Goal: Task Accomplishment & Management: Manage account settings

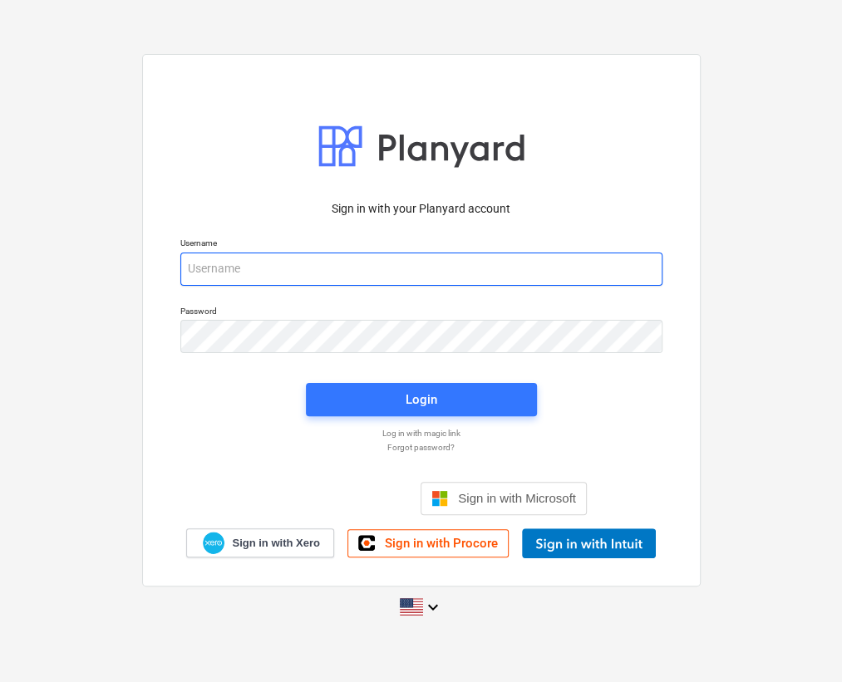
click at [263, 253] on input "email" at bounding box center [421, 269] width 482 height 33
paste input "[PERSON_NAME][EMAIL_ADDRESS][DOMAIN_NAME]"
type input "[PERSON_NAME][EMAIL_ADDRESS][DOMAIN_NAME]"
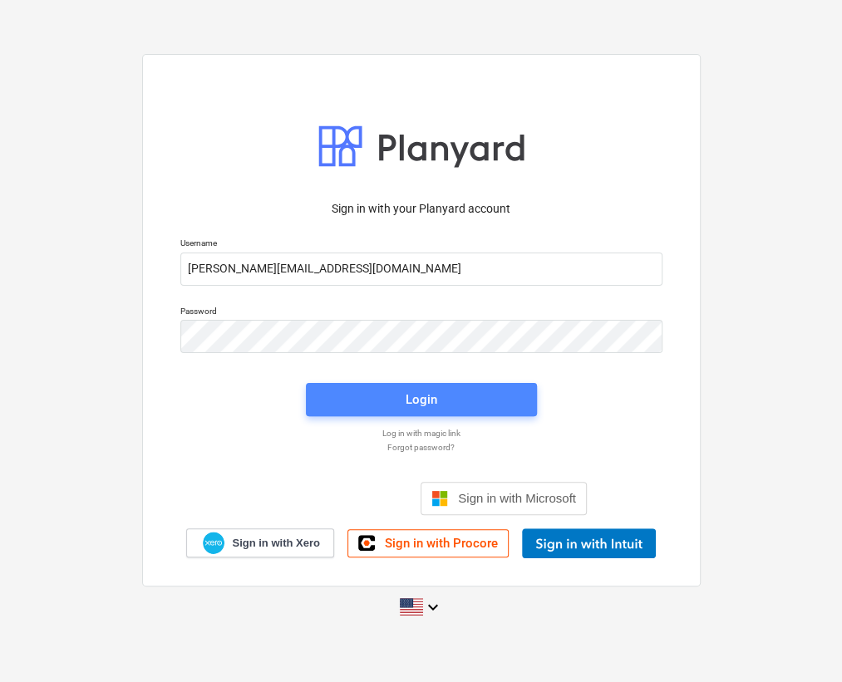
click at [432, 399] on div "Login" at bounding box center [422, 400] width 32 height 22
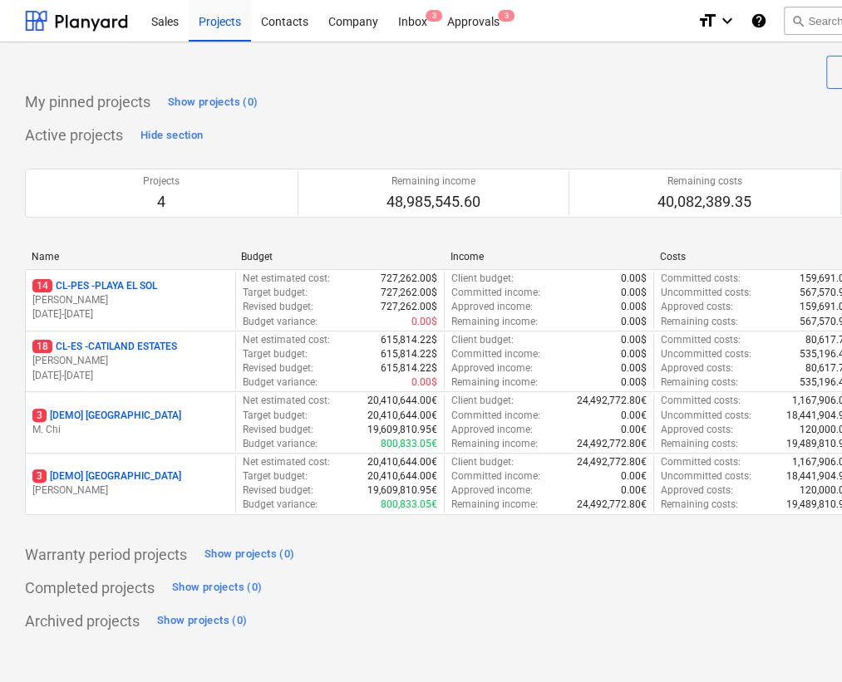
click at [406, 518] on div "Name Budget Income Costs Total 14 CL-PES - PLAYA EL [PERSON_NAME] [DATE] - [DAT…" at bounding box center [568, 386] width 1087 height 271
click at [414, 23] on div "Inbox 3" at bounding box center [412, 20] width 49 height 42
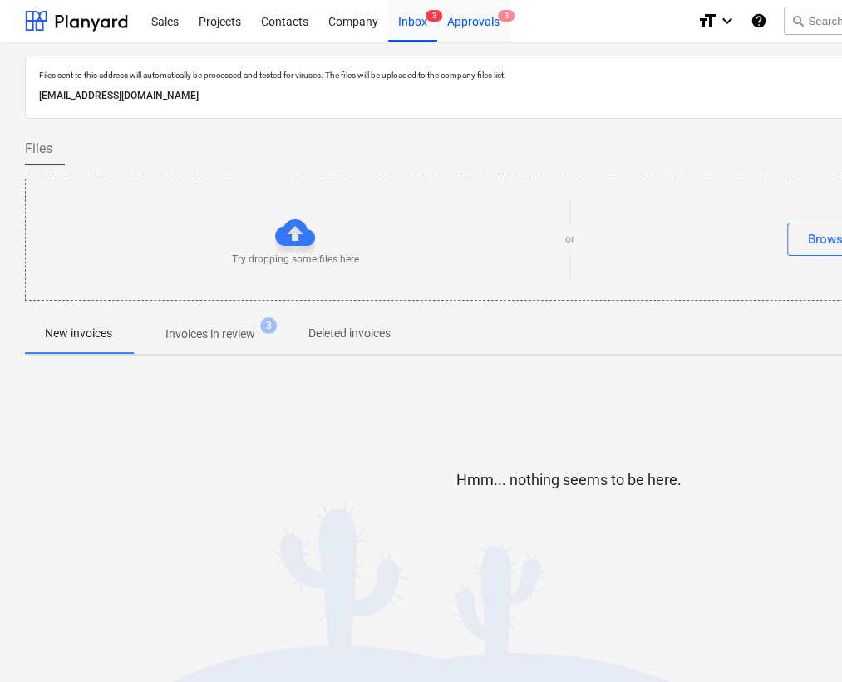
click at [477, 15] on div "Approvals 3" at bounding box center [473, 20] width 72 height 42
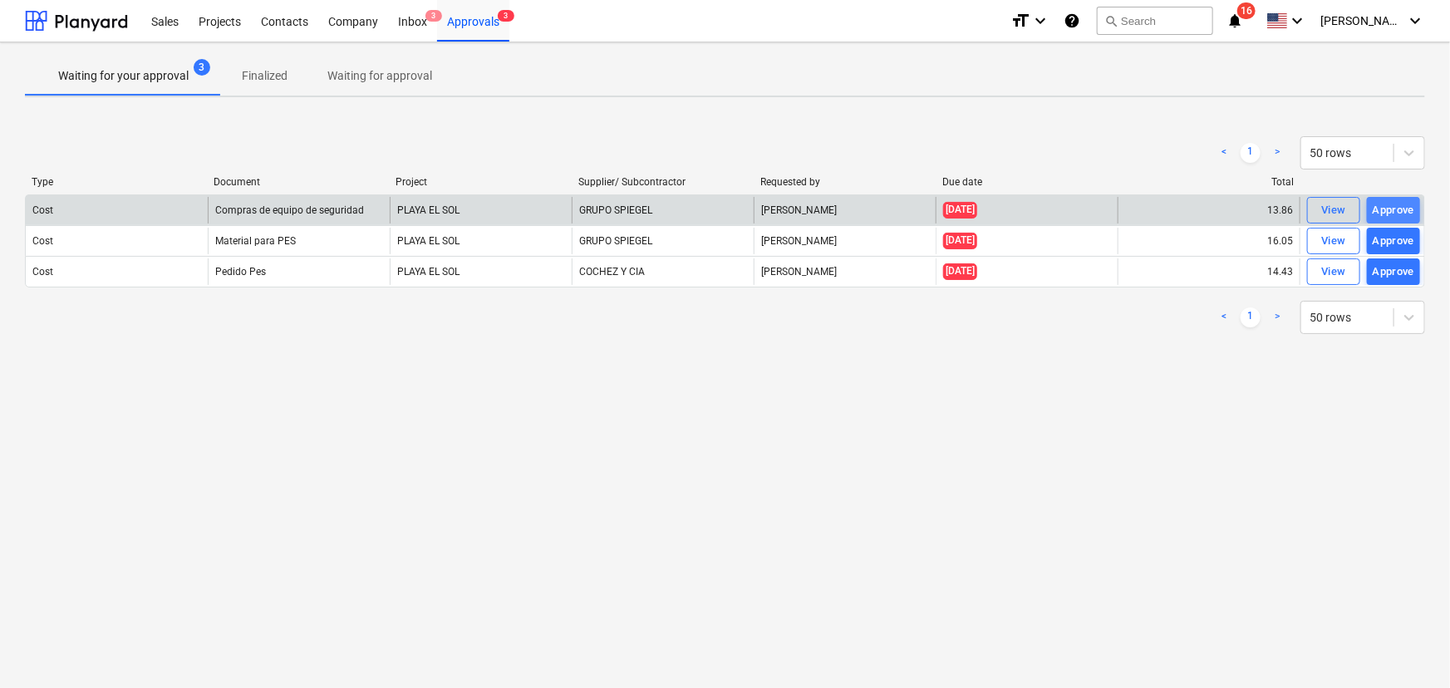
click at [841, 209] on div "Approve" at bounding box center [1394, 210] width 42 height 19
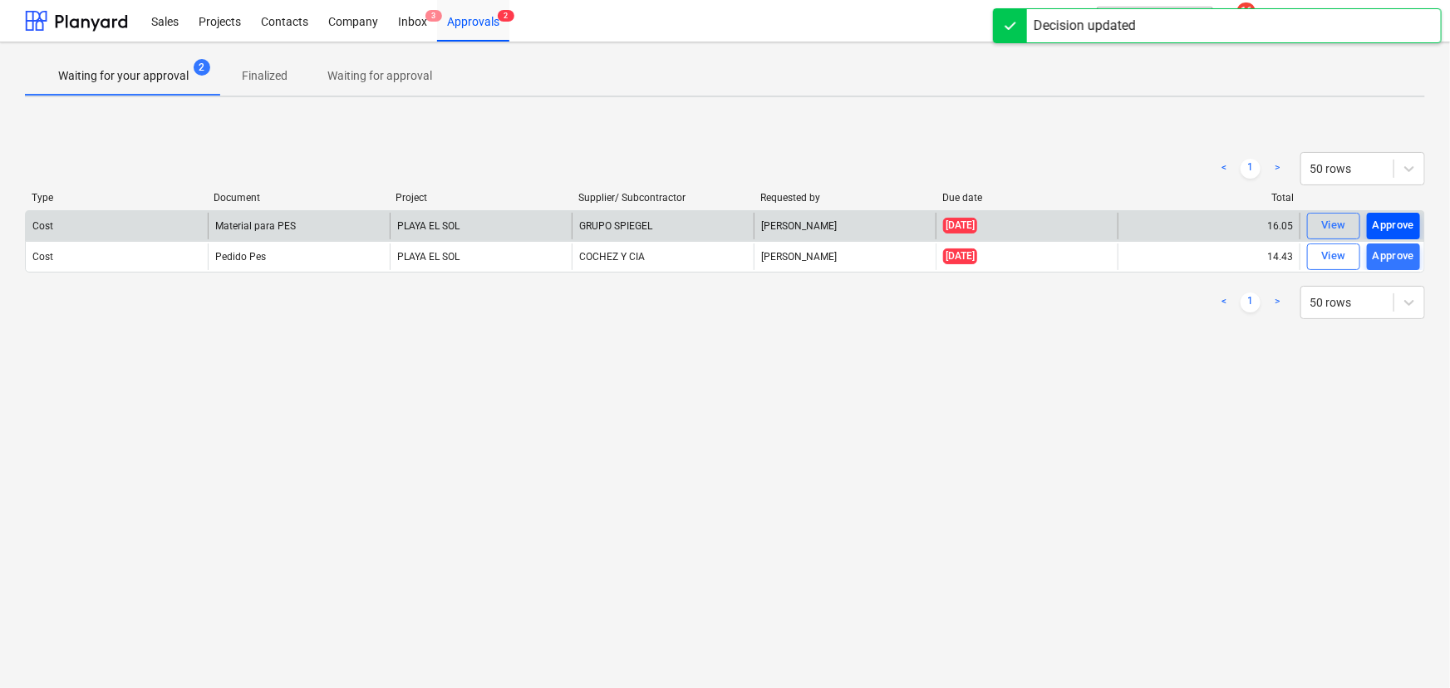
click at [841, 224] on div "Approve" at bounding box center [1394, 225] width 42 height 19
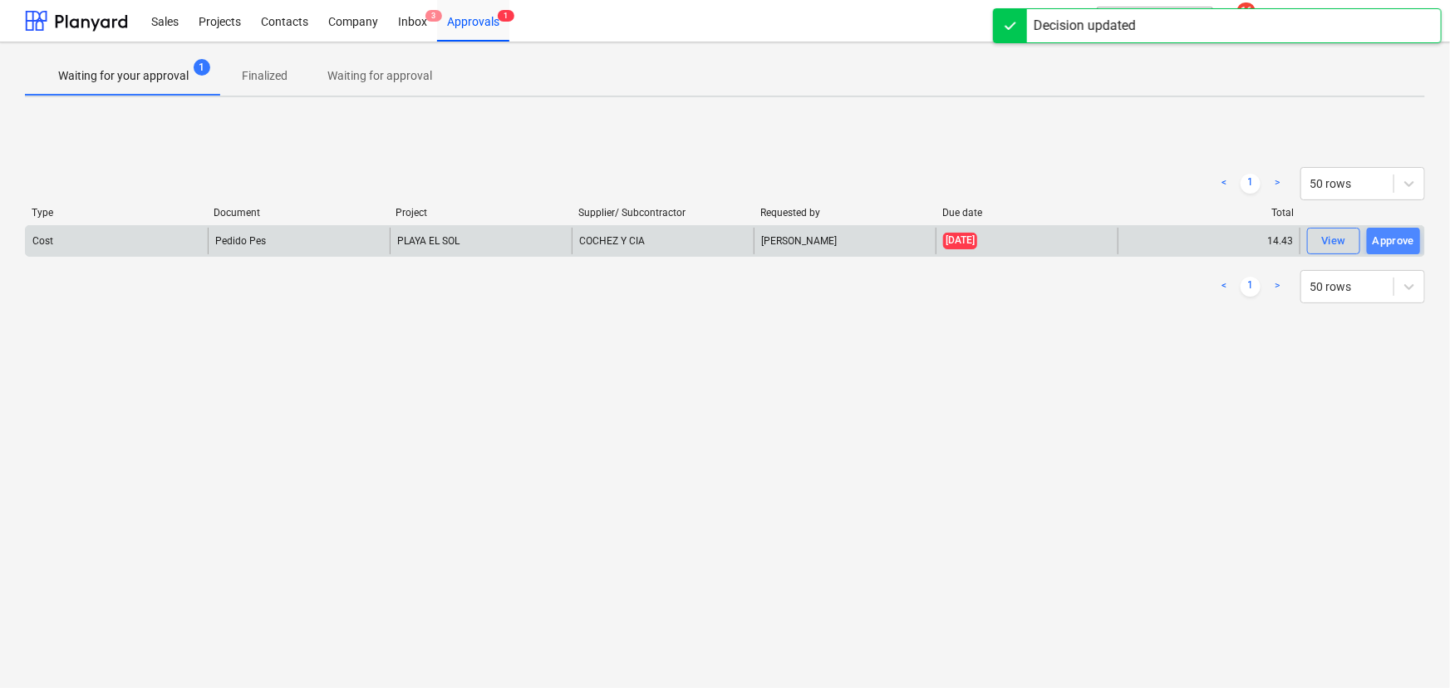
click at [841, 239] on div "Approve" at bounding box center [1394, 241] width 42 height 19
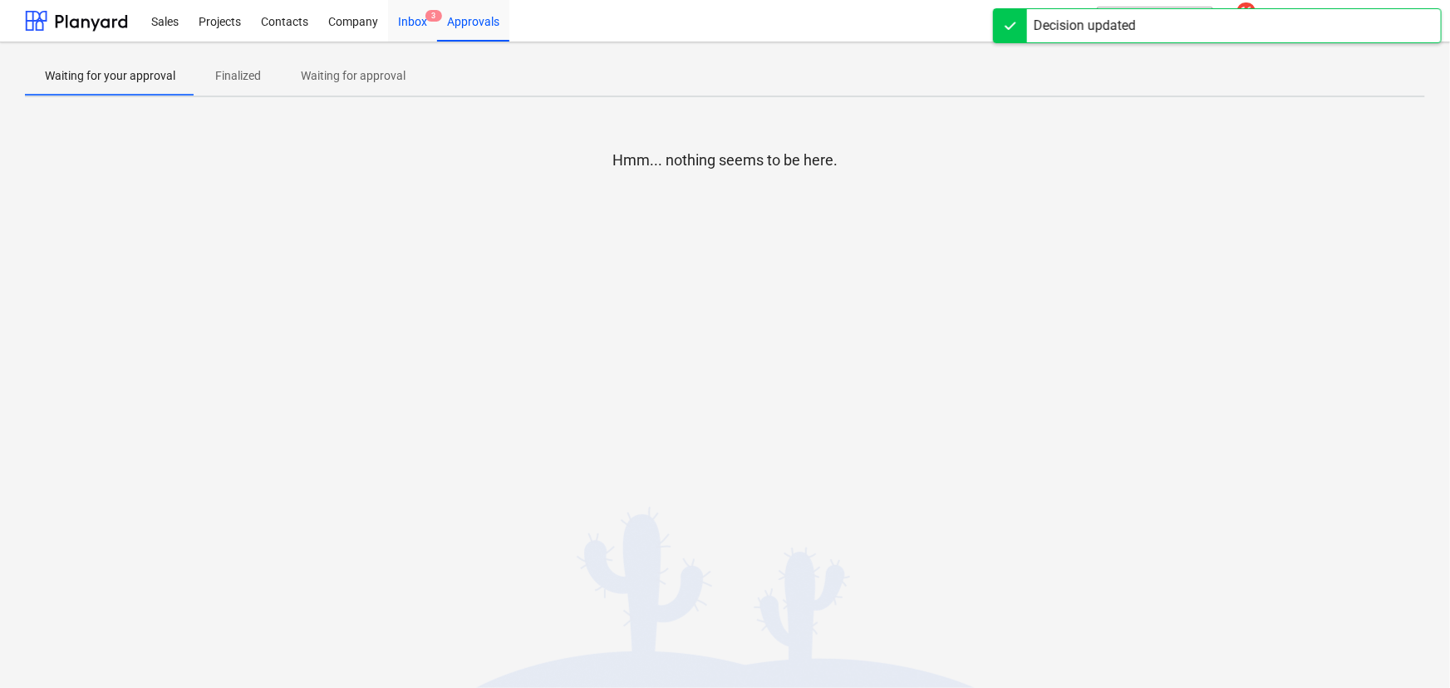
click at [420, 17] on div "Inbox 3" at bounding box center [412, 20] width 49 height 42
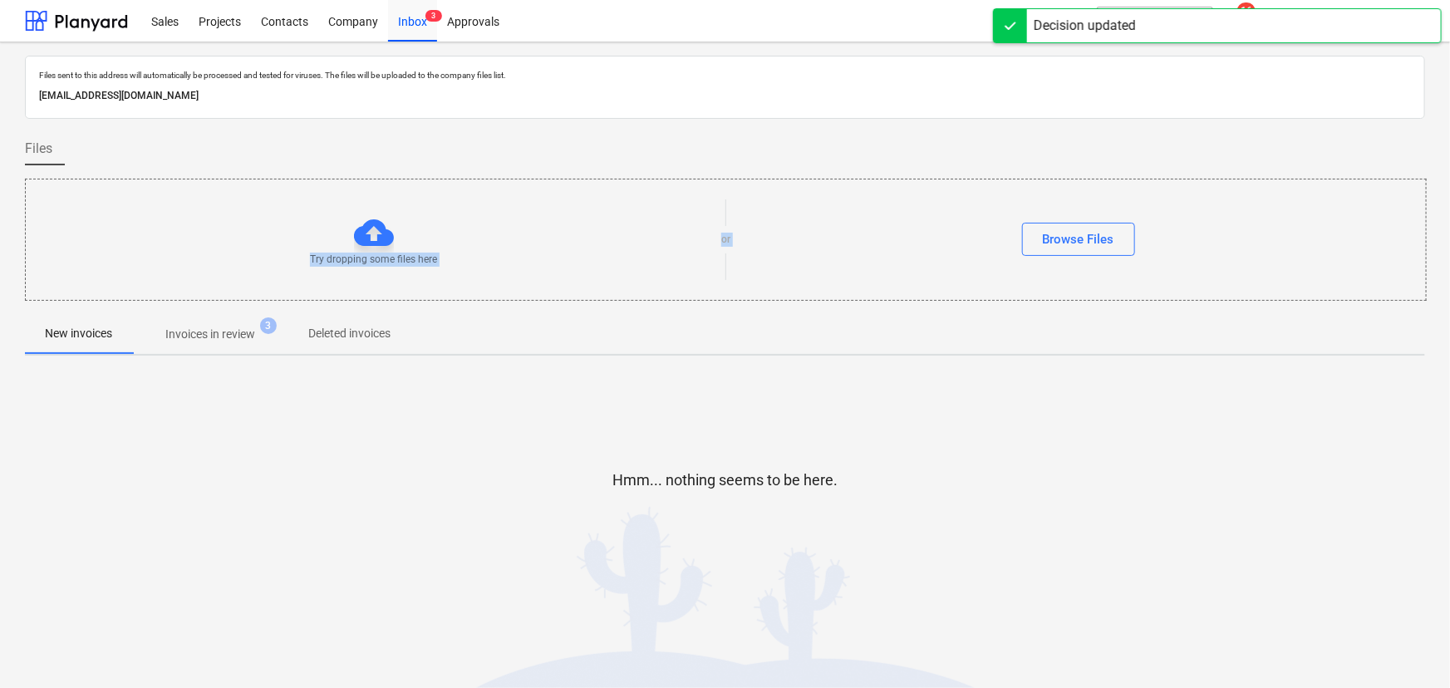
click at [163, 347] on div "Files sent to this address will automatically be processed and tested for virus…" at bounding box center [725, 337] width 1400 height 563
click at [338, 25] on div "Company" at bounding box center [353, 20] width 70 height 42
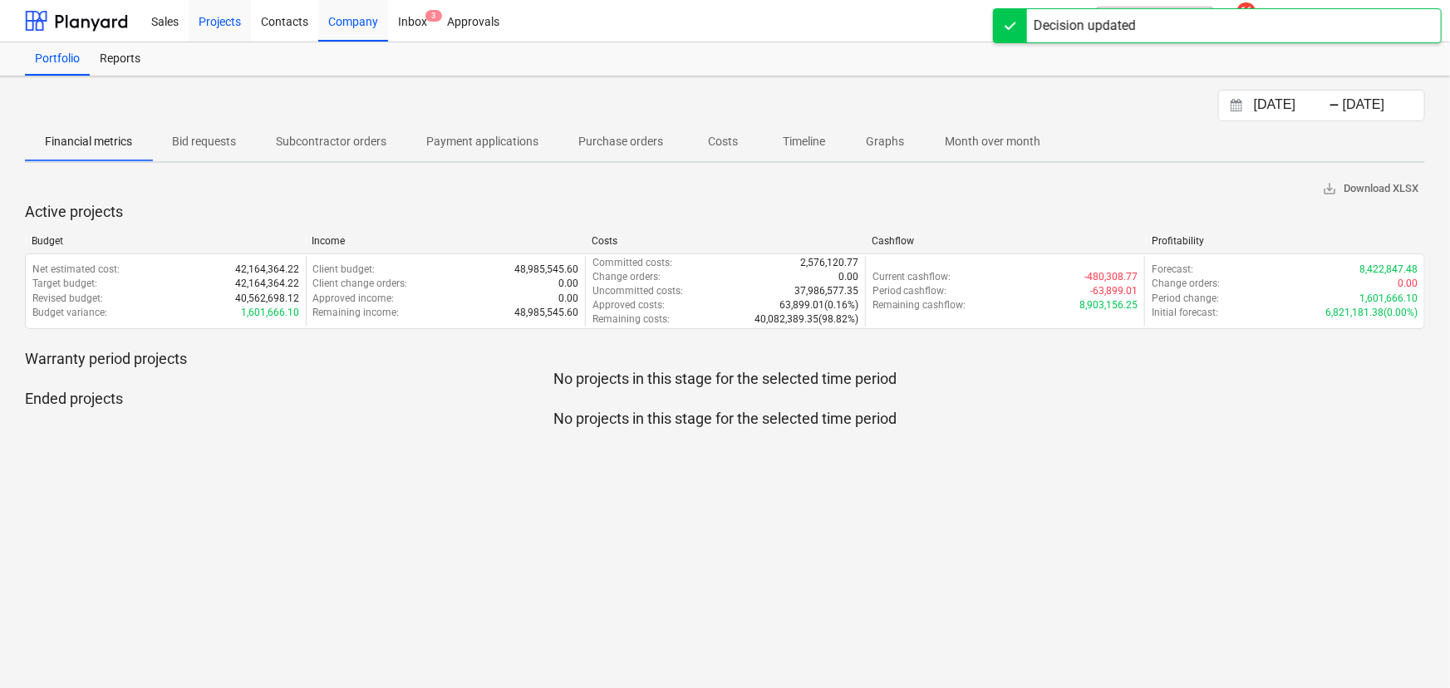
click at [202, 24] on div "Projects" at bounding box center [220, 20] width 62 height 42
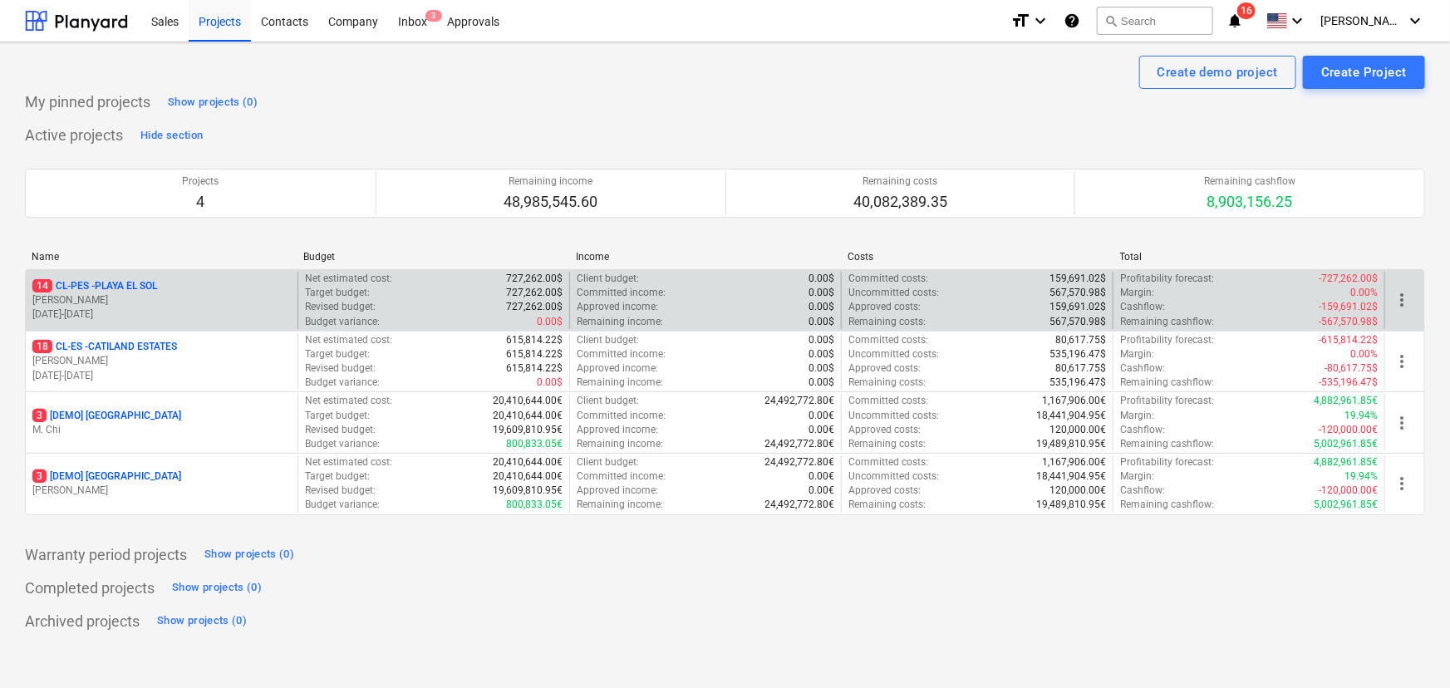
click at [120, 283] on p "14 CL-PES - [GEOGRAPHIC_DATA]" at bounding box center [94, 286] width 125 height 14
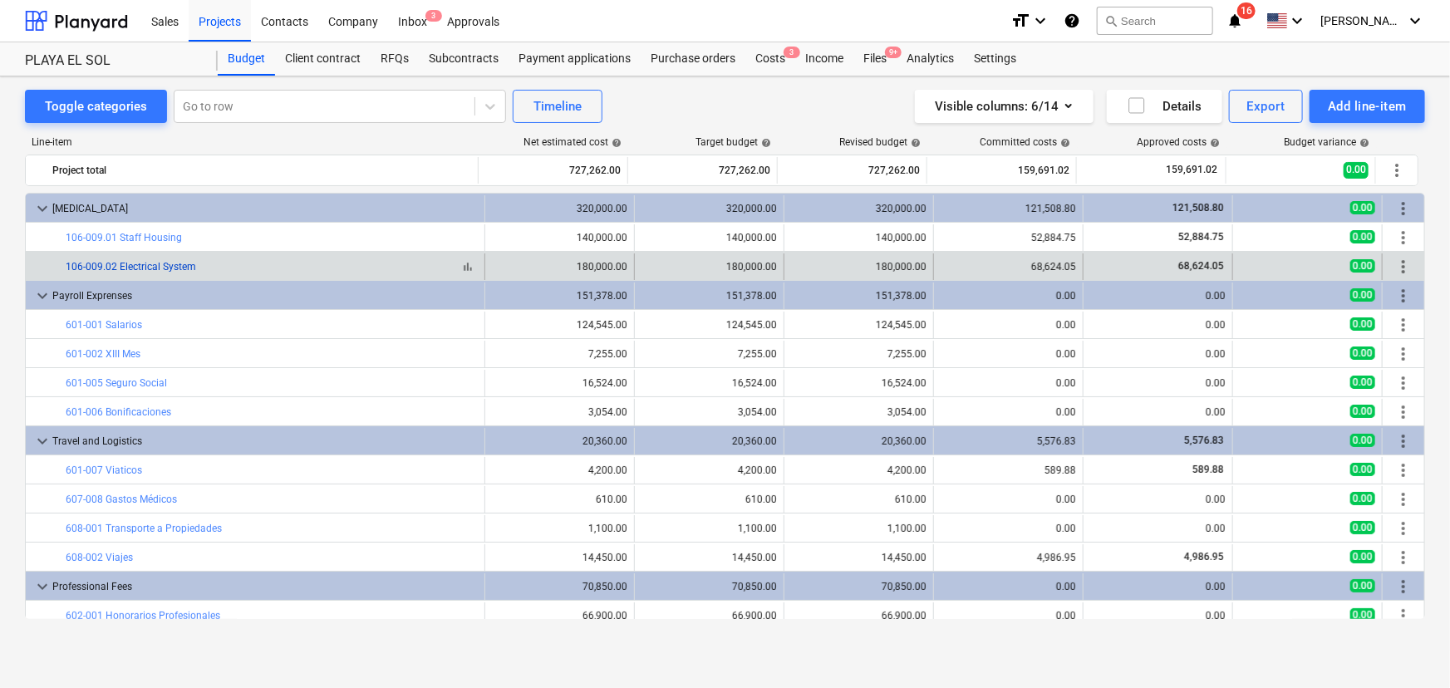
click at [125, 268] on link "106-009.02 Electrical System" at bounding box center [131, 267] width 130 height 12
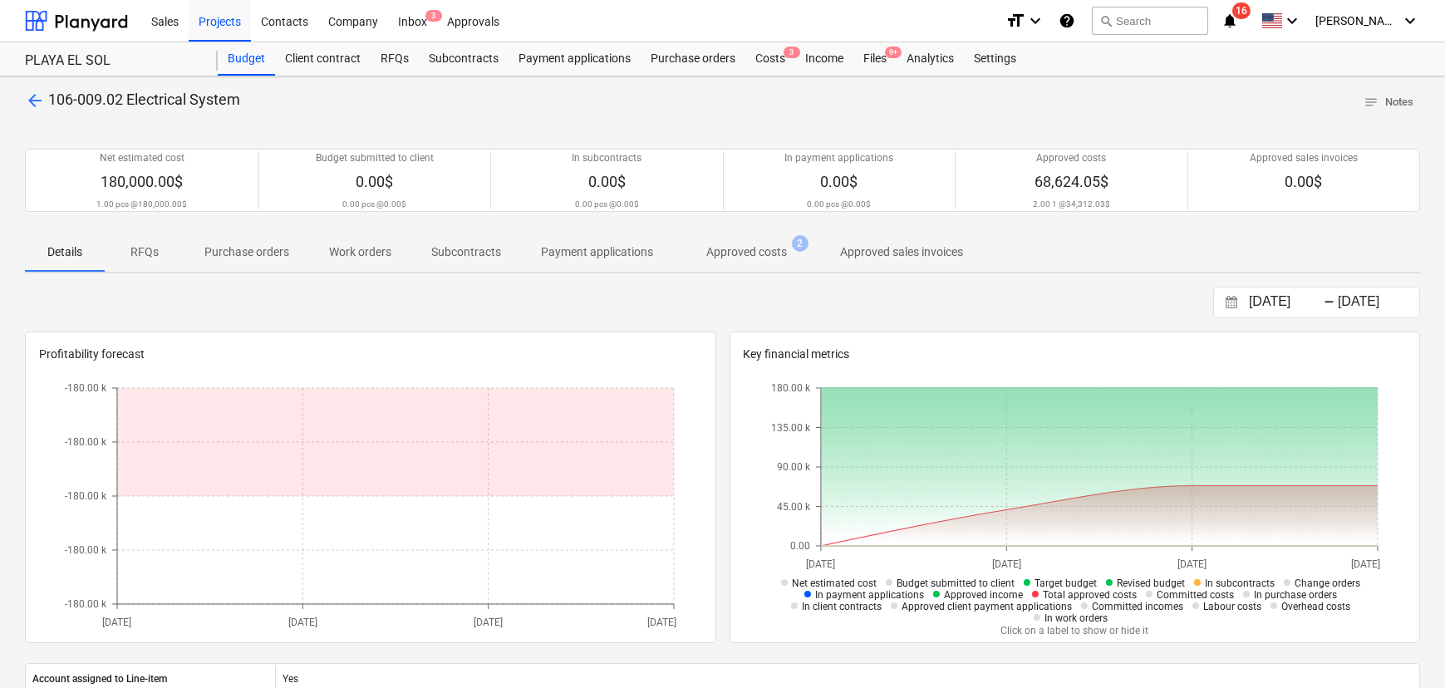
click at [745, 258] on p "Approved costs" at bounding box center [746, 252] width 81 height 17
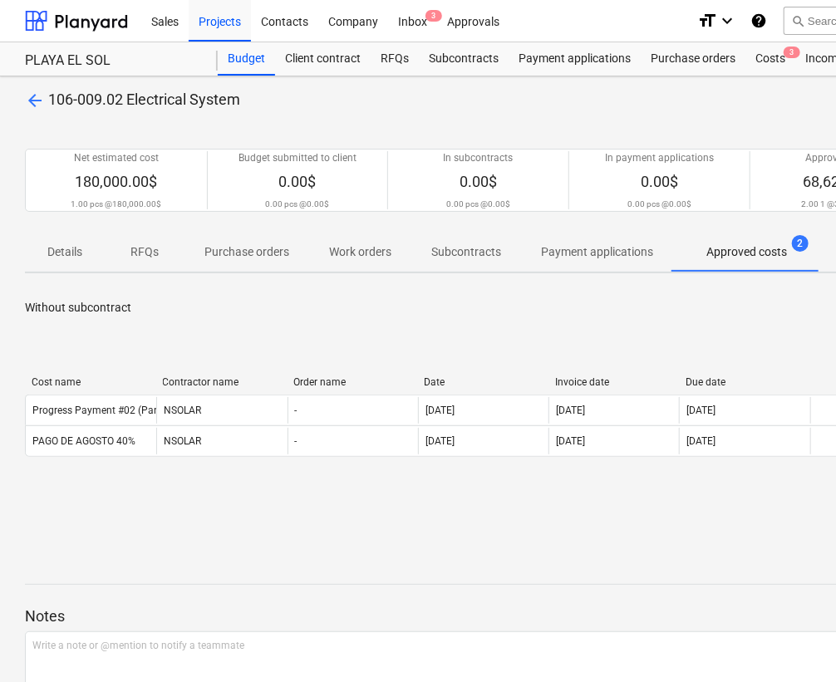
click at [651, 341] on div "< 1 > 50 rows" at bounding box center [568, 353] width 1087 height 33
click at [763, 250] on p "Approved costs" at bounding box center [746, 252] width 81 height 17
click at [455, 506] on div "< 1 > 50 rows" at bounding box center [568, 487] width 1087 height 47
click at [468, 96] on div "arrow_back 106-009.02 Electrical System notes Notes" at bounding box center [568, 103] width 1087 height 26
click at [778, 51] on div "Costs 3" at bounding box center [770, 58] width 50 height 33
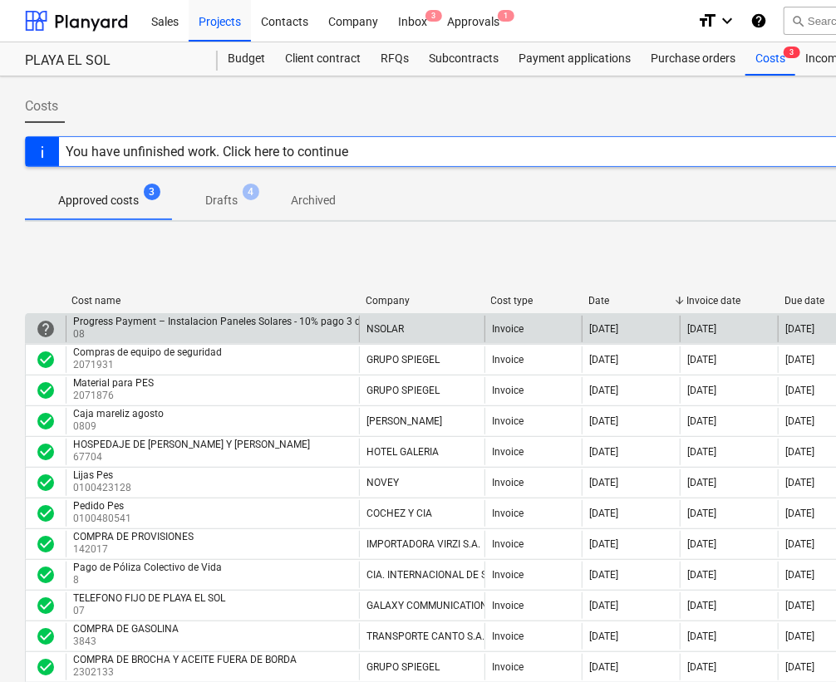
click at [190, 322] on div "Progress Payment – Instalacion Paneles Solares - 10% pago 3 de 3" at bounding box center [223, 322] width 301 height 12
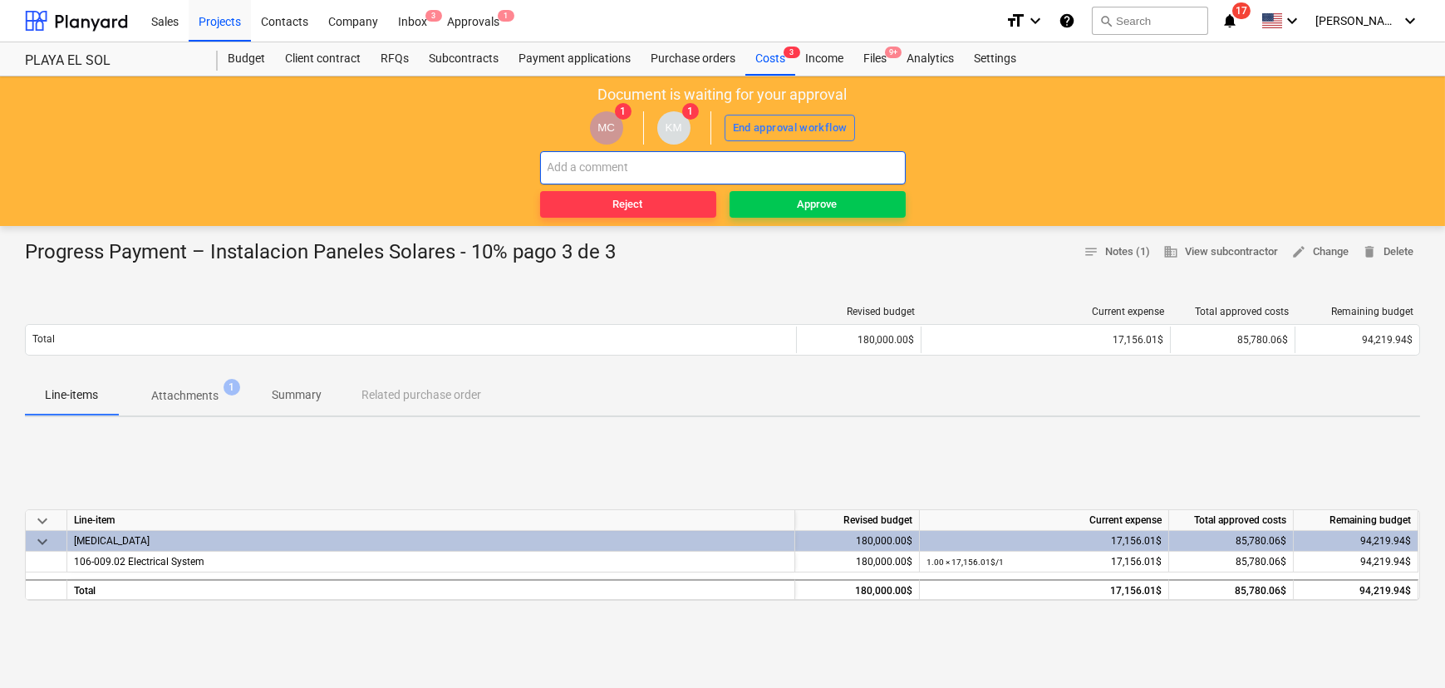
click at [591, 172] on input "text" at bounding box center [723, 167] width 366 height 33
type input "a"
type input "pago final."
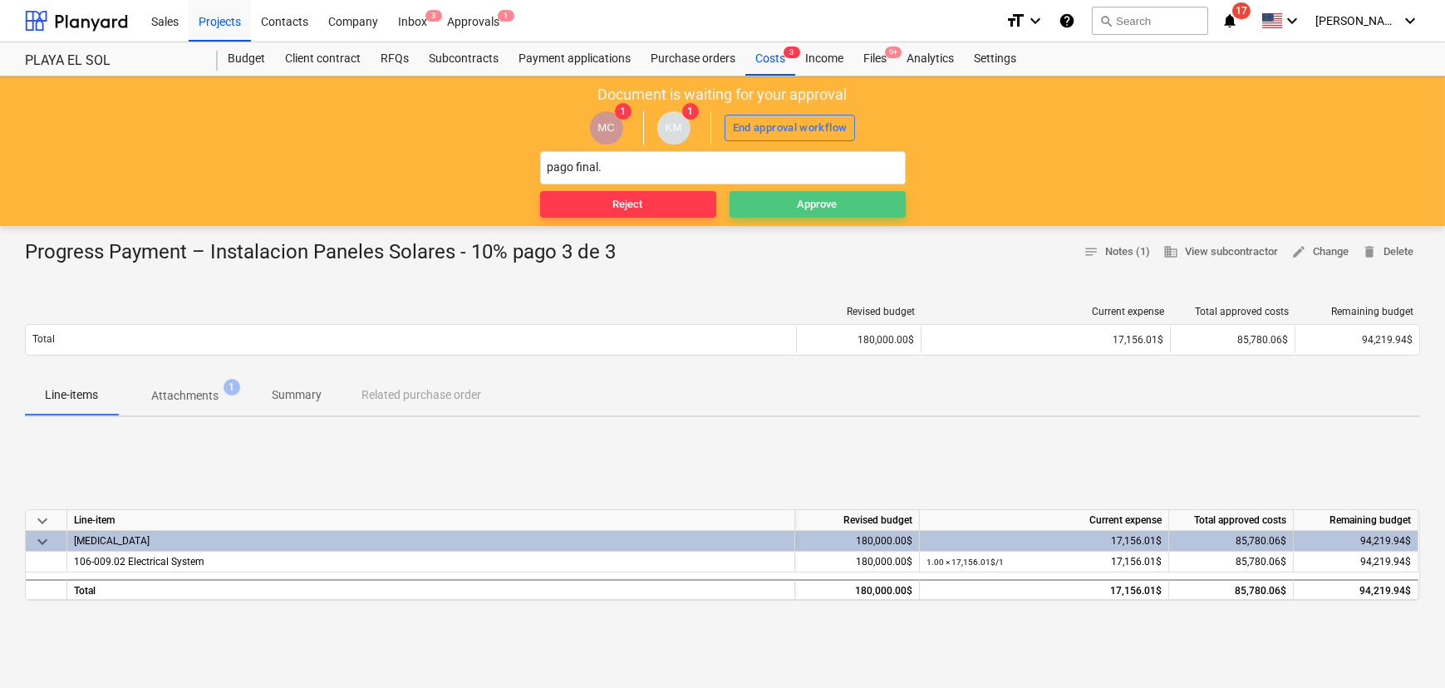
click at [800, 207] on div "Approve" at bounding box center [818, 204] width 40 height 19
